Goal: Task Accomplishment & Management: Use online tool/utility

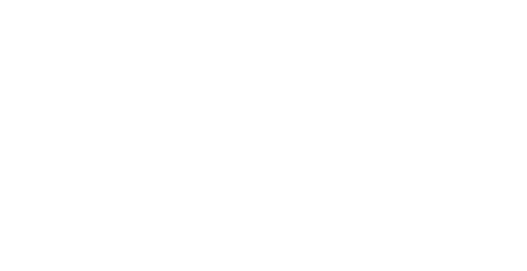
select select "Song"
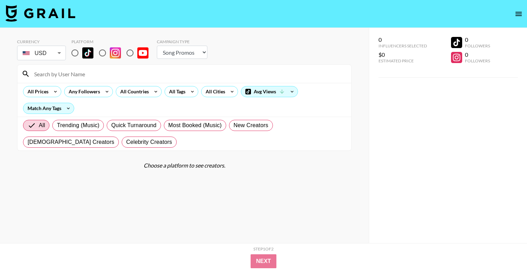
click at [68, 46] on input "radio" at bounding box center [75, 53] width 15 height 15
radio input "true"
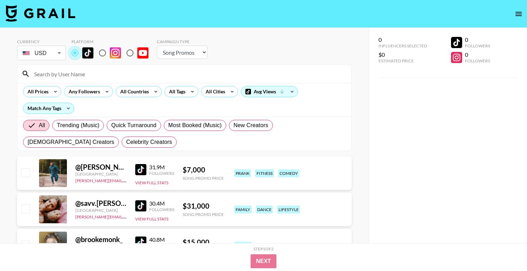
click at [75, 51] on input "radio" at bounding box center [75, 53] width 15 height 15
click at [150, 94] on div "All Countries" at bounding box center [139, 91] width 46 height 11
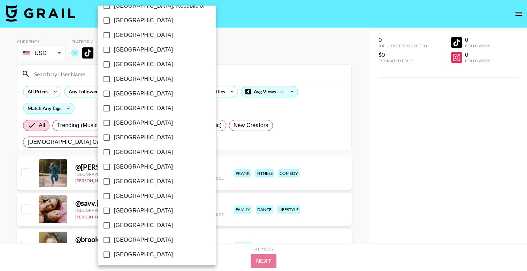
scroll to position [542, 0]
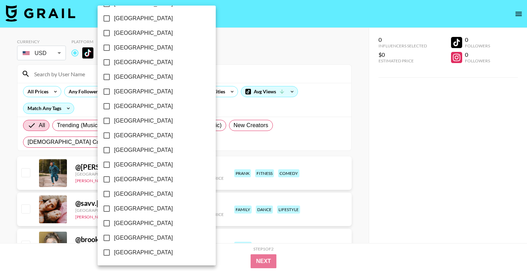
click at [140, 239] on span "[GEOGRAPHIC_DATA]" at bounding box center [143, 238] width 59 height 8
click at [114, 239] on input "[GEOGRAPHIC_DATA]" at bounding box center [106, 238] width 15 height 15
checkbox input "true"
click at [231, 78] on div at bounding box center [263, 135] width 527 height 271
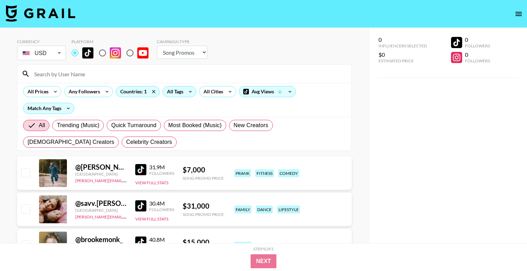
click at [186, 92] on icon at bounding box center [190, 91] width 11 height 10
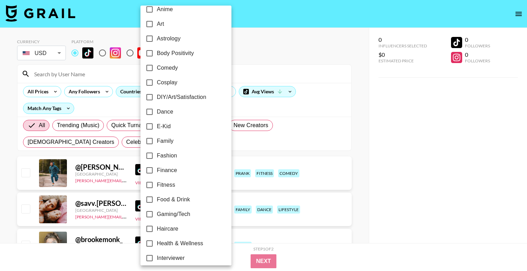
scroll to position [97, 0]
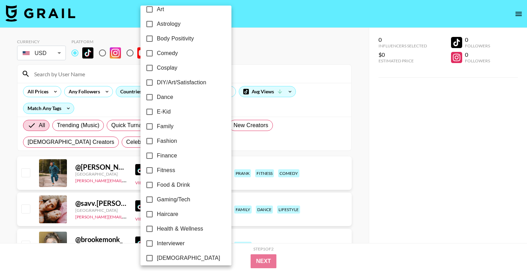
click at [167, 94] on span "Dance" at bounding box center [165, 97] width 16 height 8
click at [157, 94] on input "Dance" at bounding box center [149, 97] width 15 height 15
checkbox input "true"
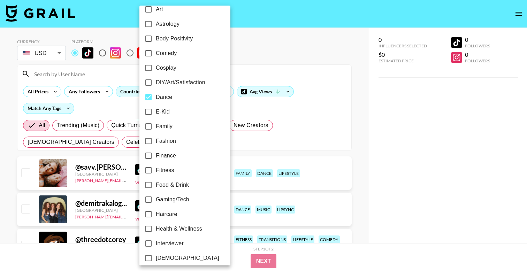
click at [253, 46] on div at bounding box center [263, 135] width 527 height 271
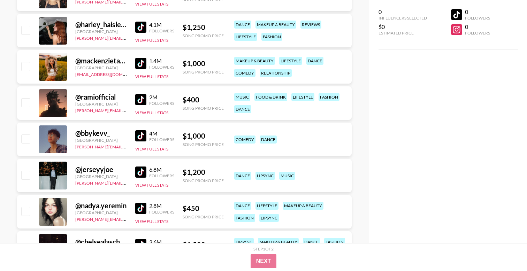
scroll to position [1347, 0]
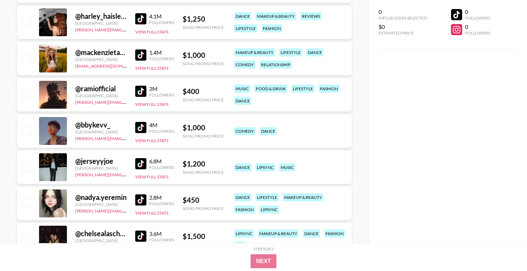
click at [140, 18] on img at bounding box center [140, 18] width 11 height 11
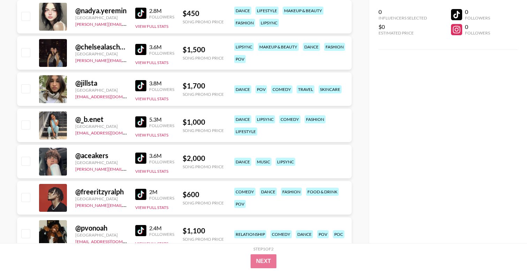
scroll to position [1546, 0]
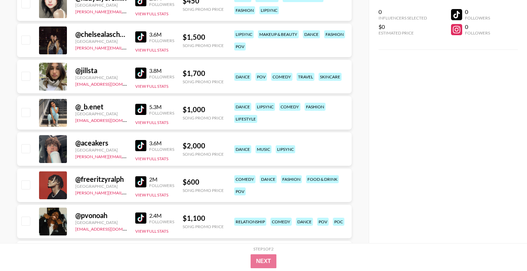
click at [139, 33] on img at bounding box center [140, 36] width 11 height 11
